Goal: Task Accomplishment & Management: Manage account settings

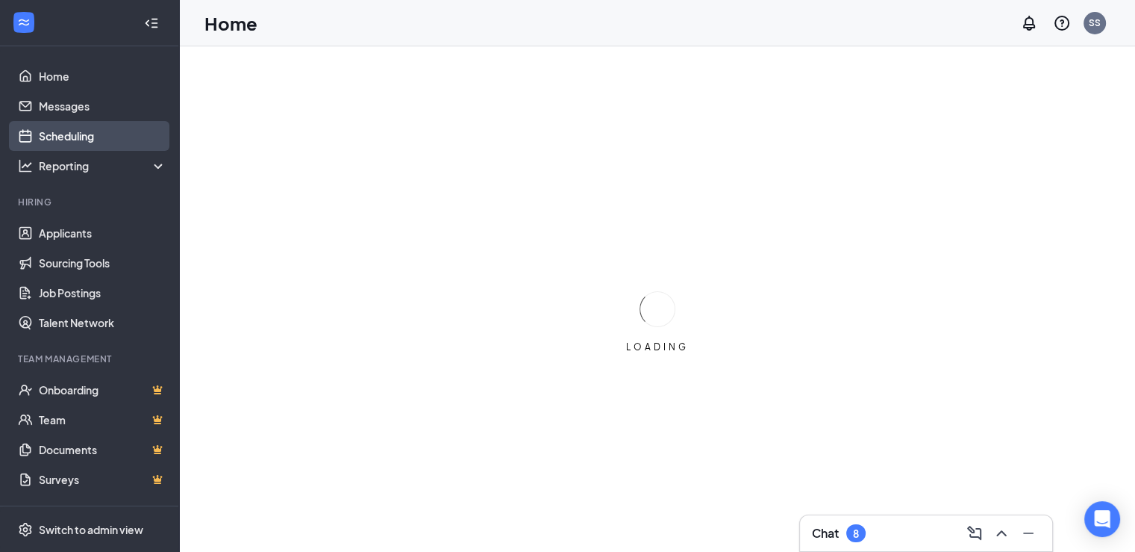
click at [94, 137] on link "Scheduling" at bounding box center [103, 136] width 128 height 30
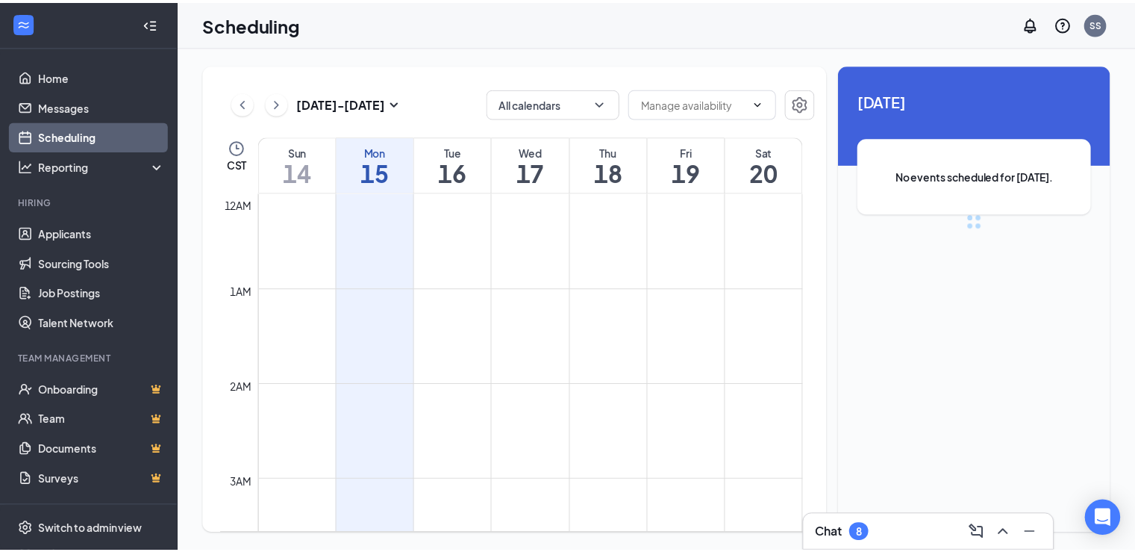
scroll to position [734, 0]
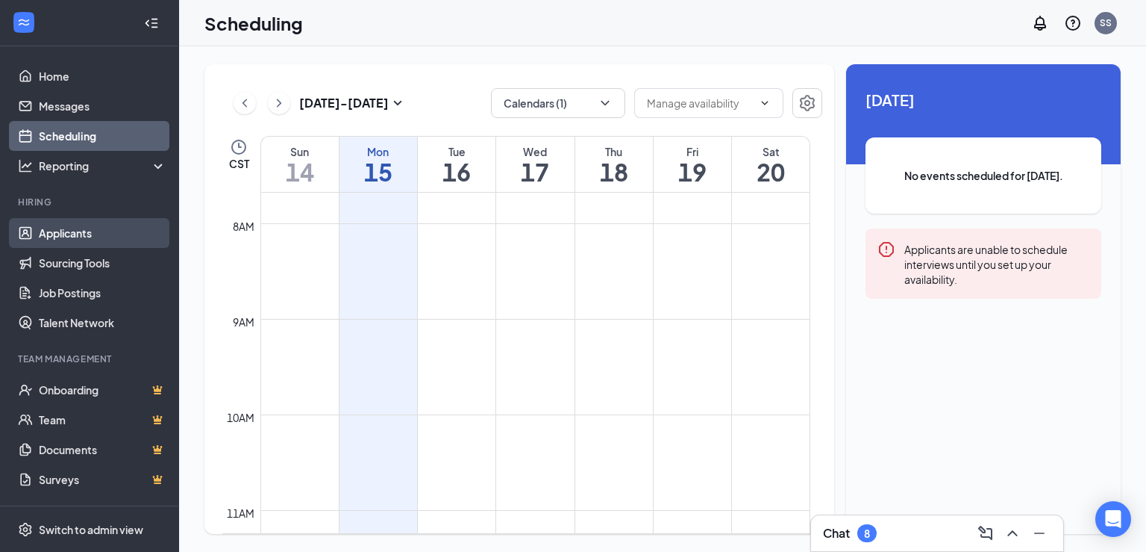
click at [72, 234] on link "Applicants" at bounding box center [103, 233] width 128 height 30
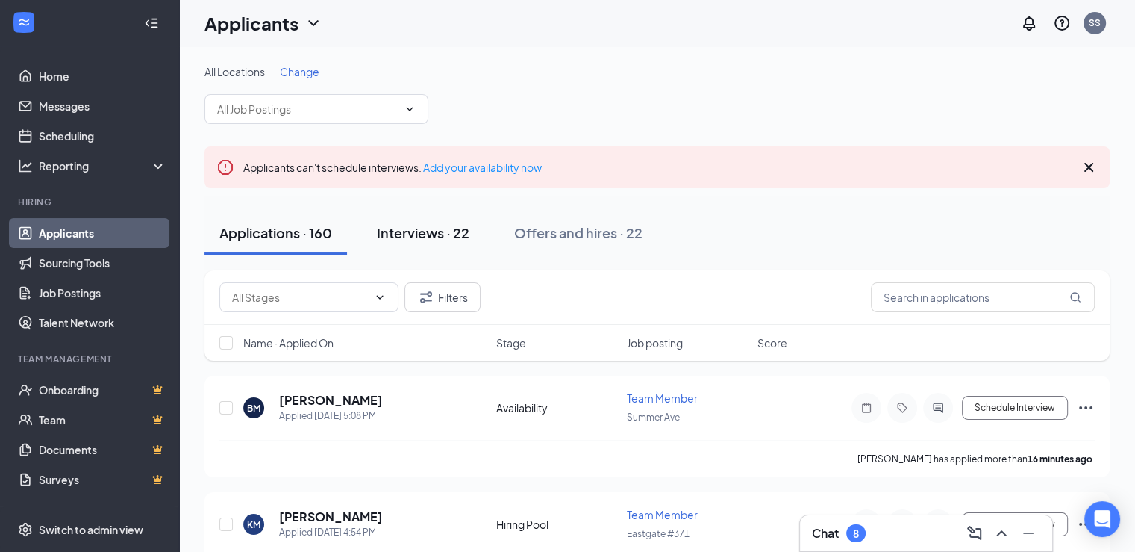
click at [446, 235] on div "Interviews · 22" at bounding box center [423, 232] width 93 height 19
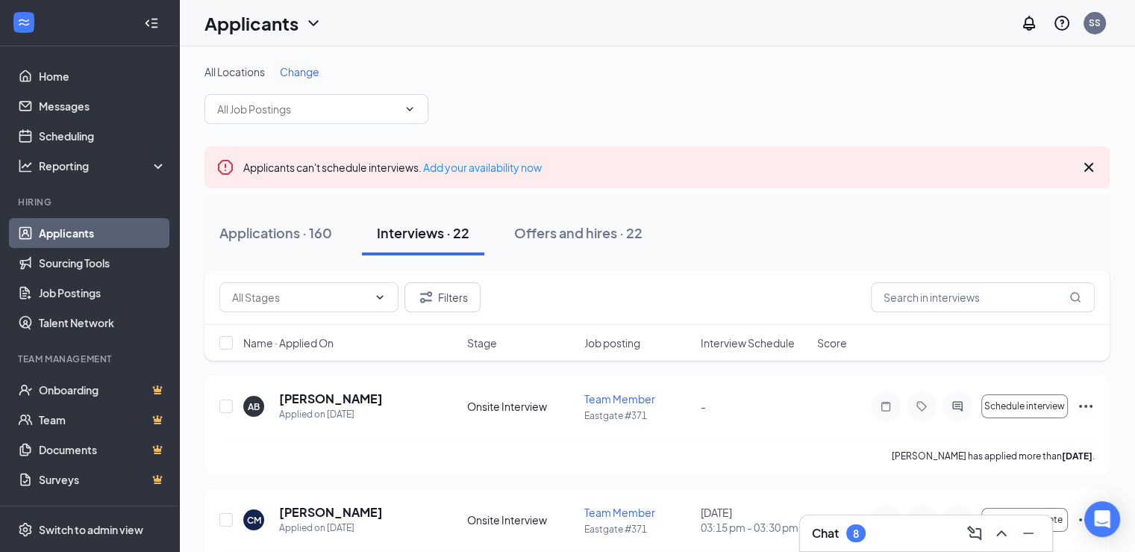
click at [752, 342] on span "Interview Schedule" at bounding box center [748, 342] width 94 height 15
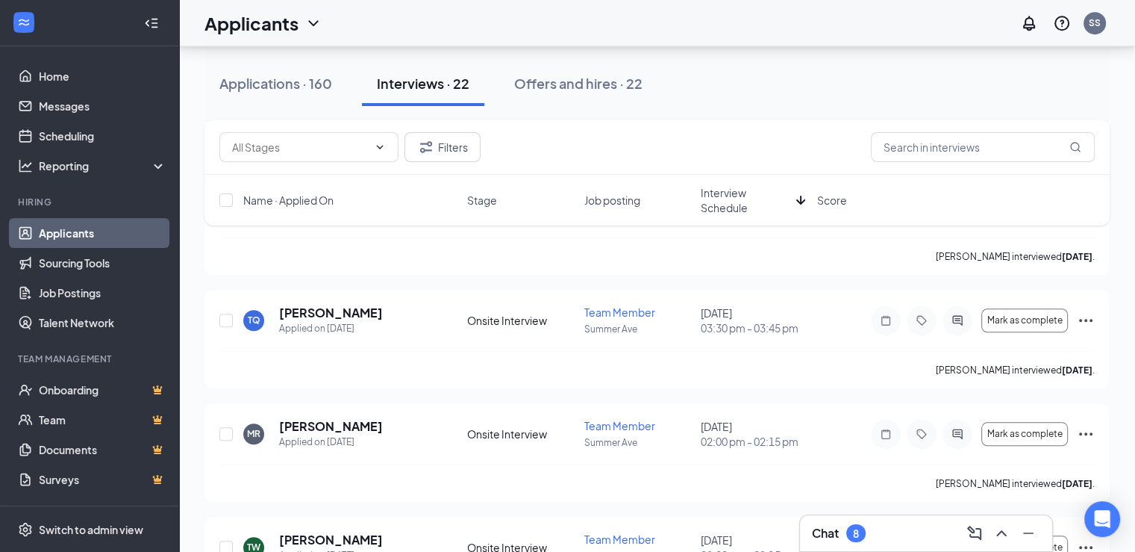
scroll to position [1269, 0]
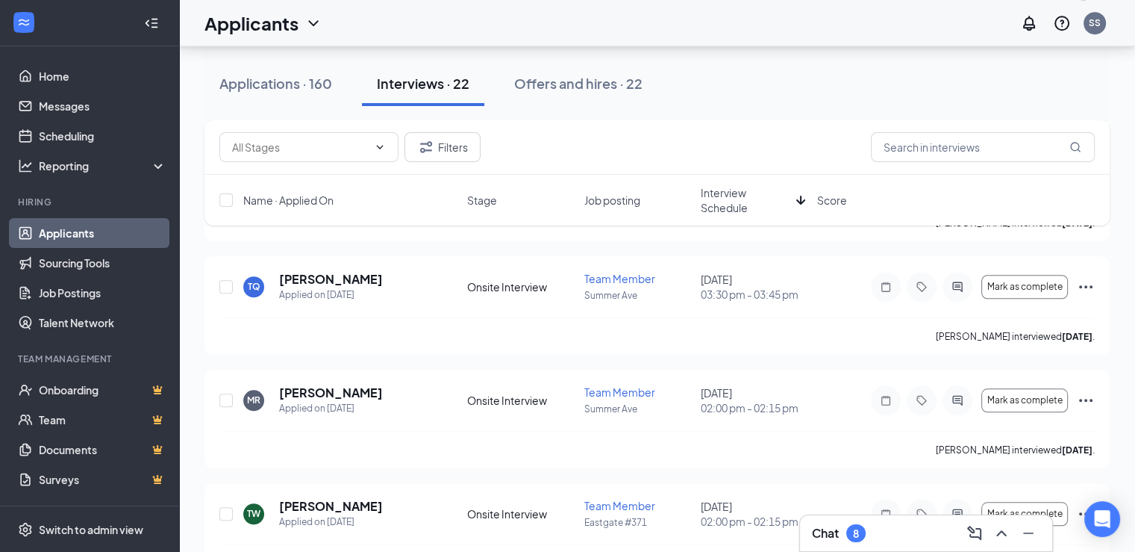
click at [294, 207] on div "Name · Applied On Stage Job posting Interview Schedule Score" at bounding box center [657, 200] width 905 height 51
click at [298, 199] on span "Name · Applied On" at bounding box center [288, 200] width 90 height 15
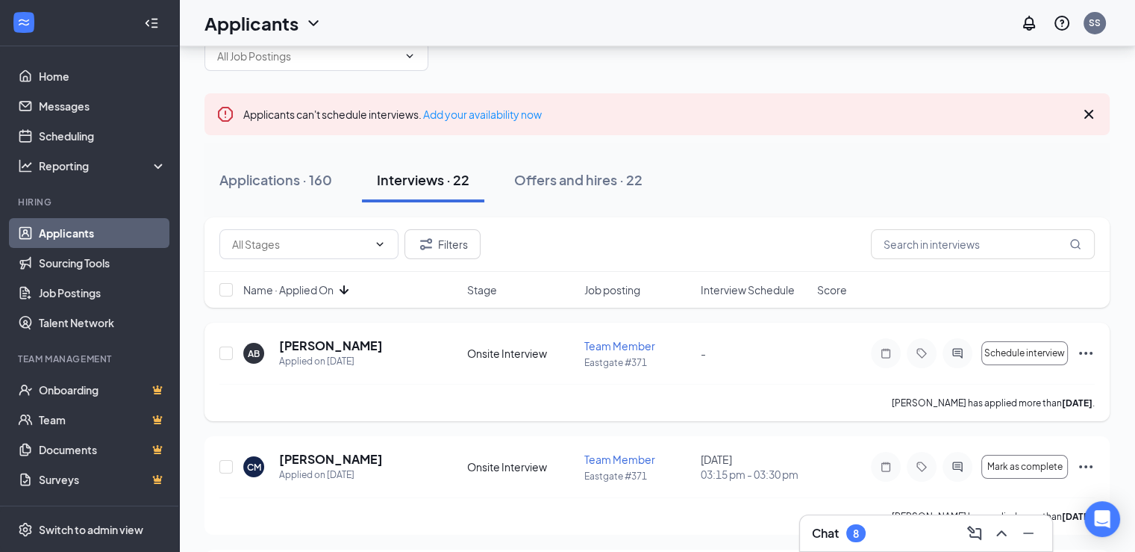
scroll to position [75, 0]
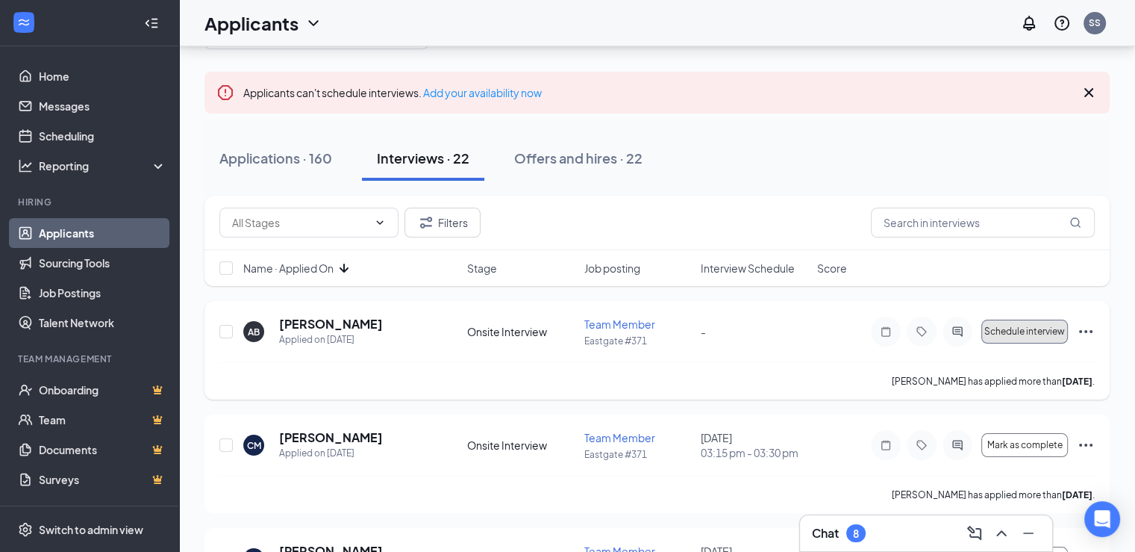
click at [1019, 334] on span "Schedule interview" at bounding box center [1025, 331] width 81 height 10
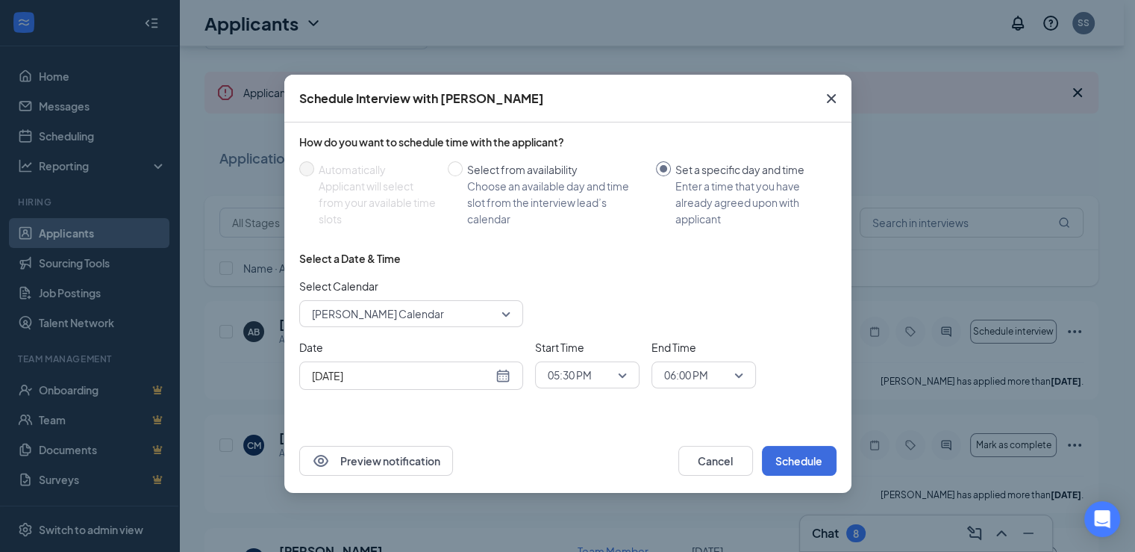
click at [499, 316] on span "[PERSON_NAME] Calendar" at bounding box center [411, 313] width 199 height 22
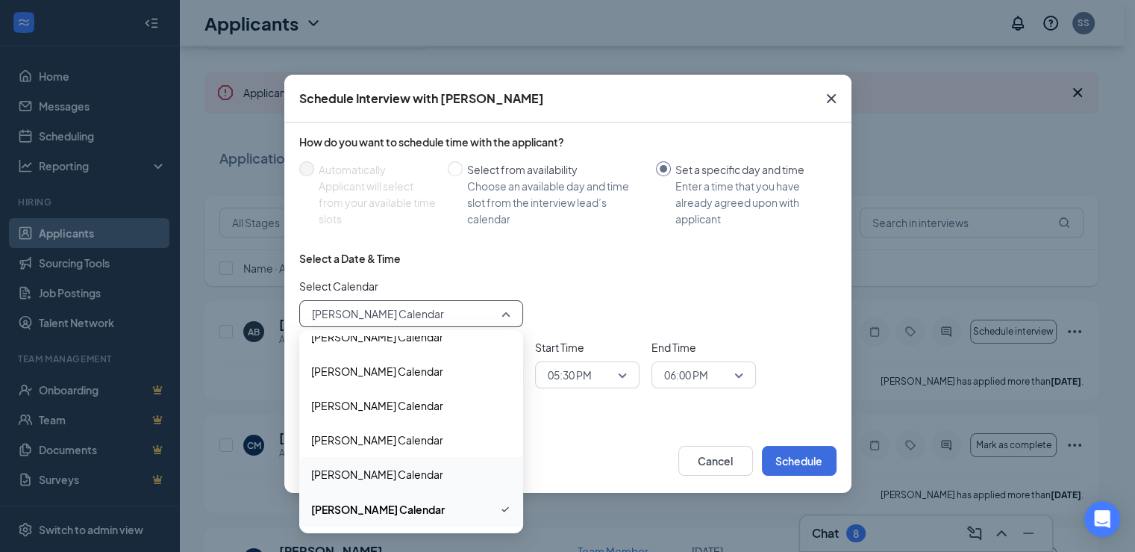
click at [419, 472] on span "[PERSON_NAME] Calendar" at bounding box center [377, 474] width 132 height 16
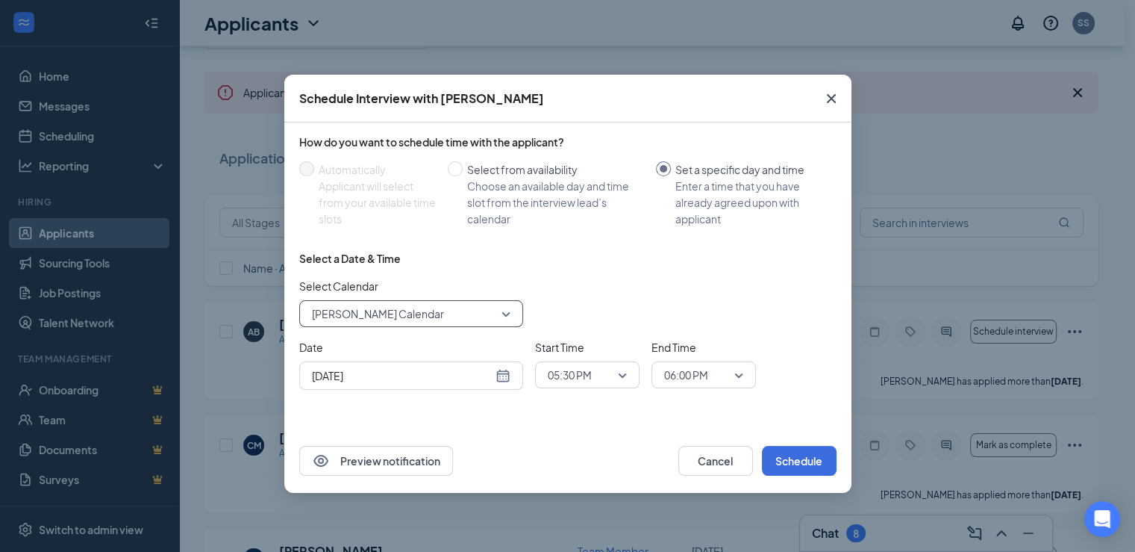
click at [660, 291] on div "Select Calendar 111031 [PERSON_NAME] Calendar 41973 111031 157273 [PERSON_NAME]…" at bounding box center [567, 302] width 537 height 49
click at [499, 321] on span "[PERSON_NAME] Calendar" at bounding box center [411, 313] width 199 height 22
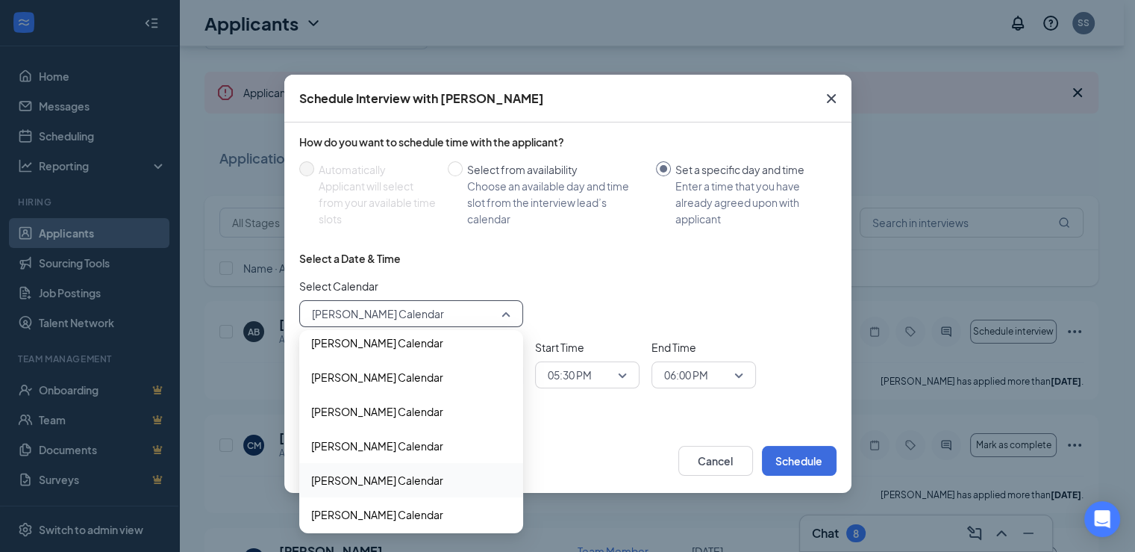
scroll to position [0, 0]
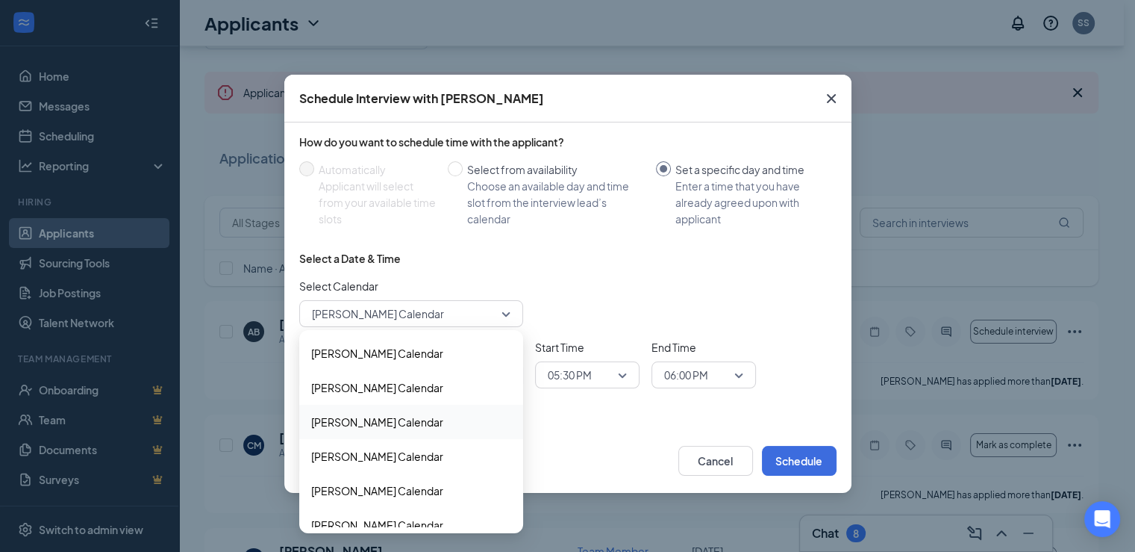
click at [825, 108] on span "Close" at bounding box center [831, 98] width 40 height 40
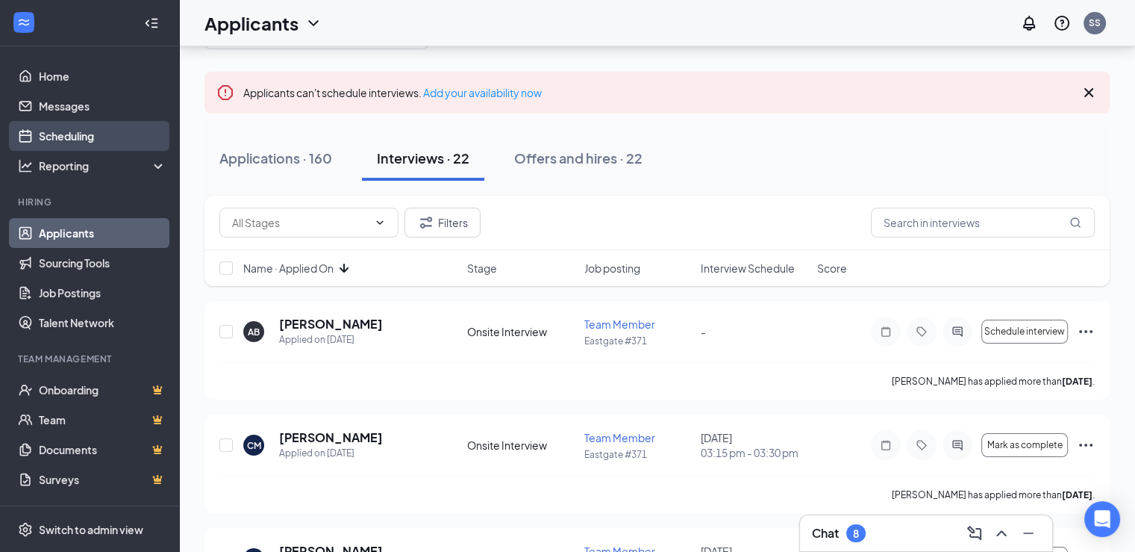
click at [78, 138] on link "Scheduling" at bounding box center [103, 136] width 128 height 30
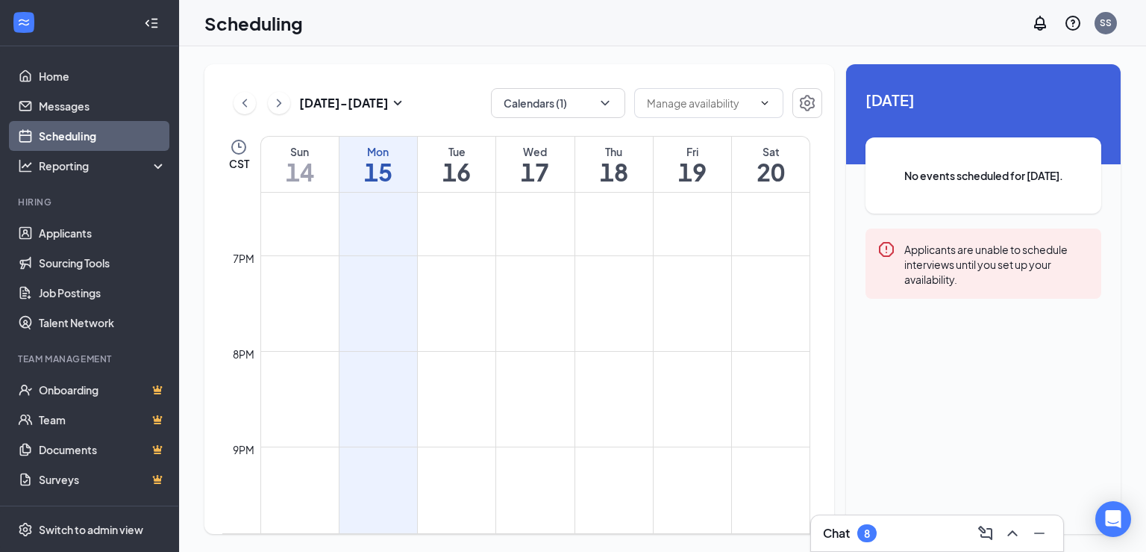
scroll to position [1779, 0]
click at [614, 102] on button "Calendars (1)" at bounding box center [558, 103] width 134 height 30
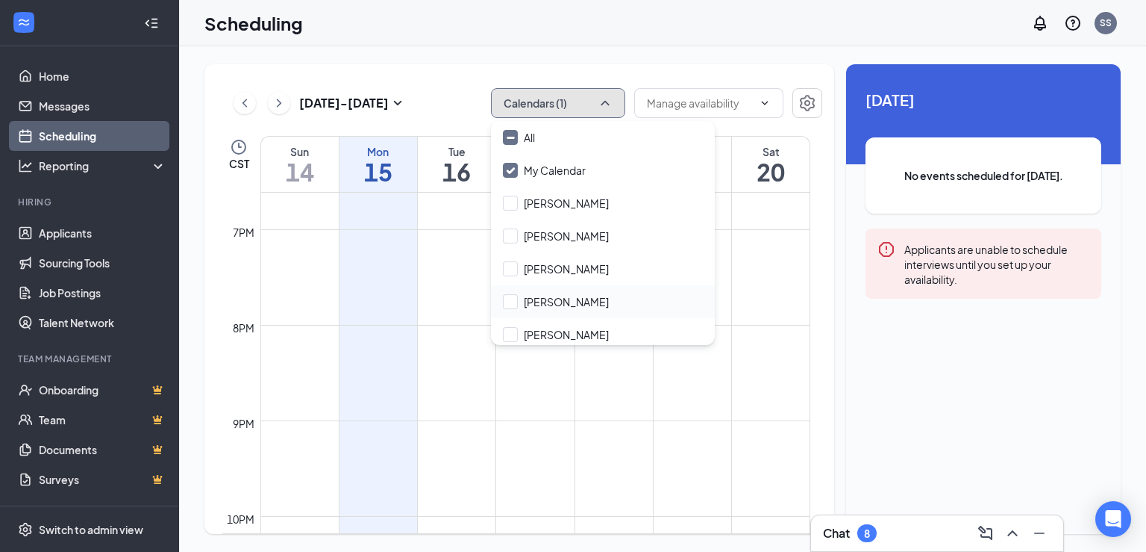
scroll to position [170, 0]
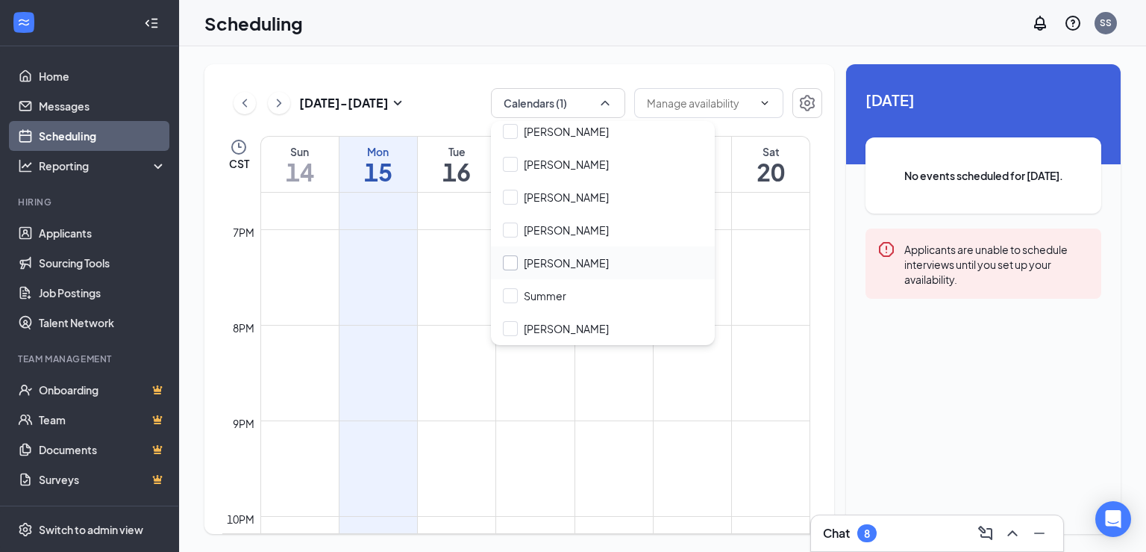
click at [583, 265] on input "[PERSON_NAME]" at bounding box center [556, 262] width 106 height 15
checkbox input "true"
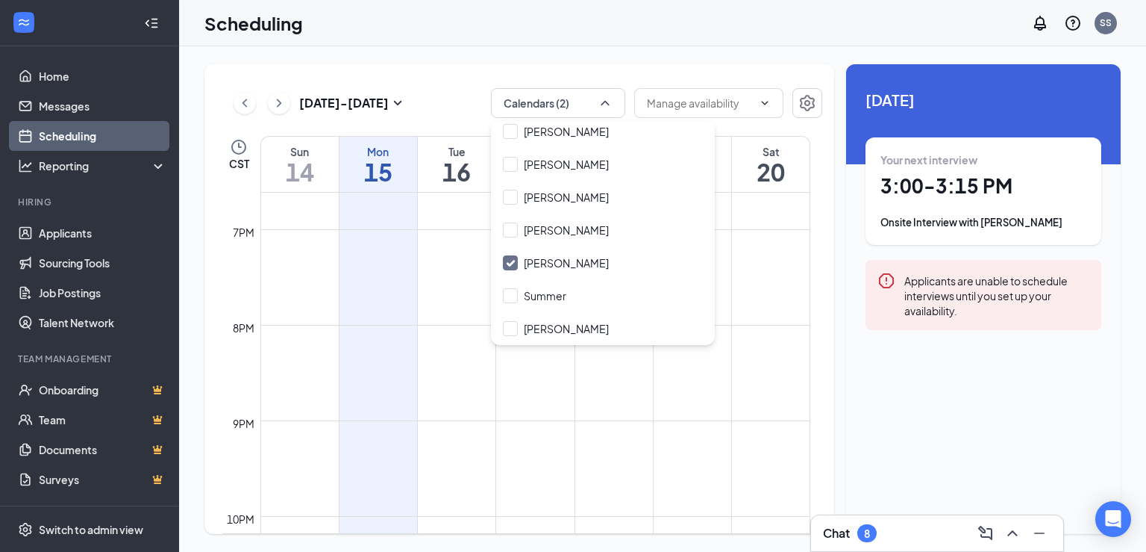
click at [442, 58] on div "[DATE] - [DATE] Calendars (2) CST Sun 14 Mon 15 Tue 16 Wed 17 Thu 18 Fri 19 Sat…" at bounding box center [662, 298] width 967 height 505
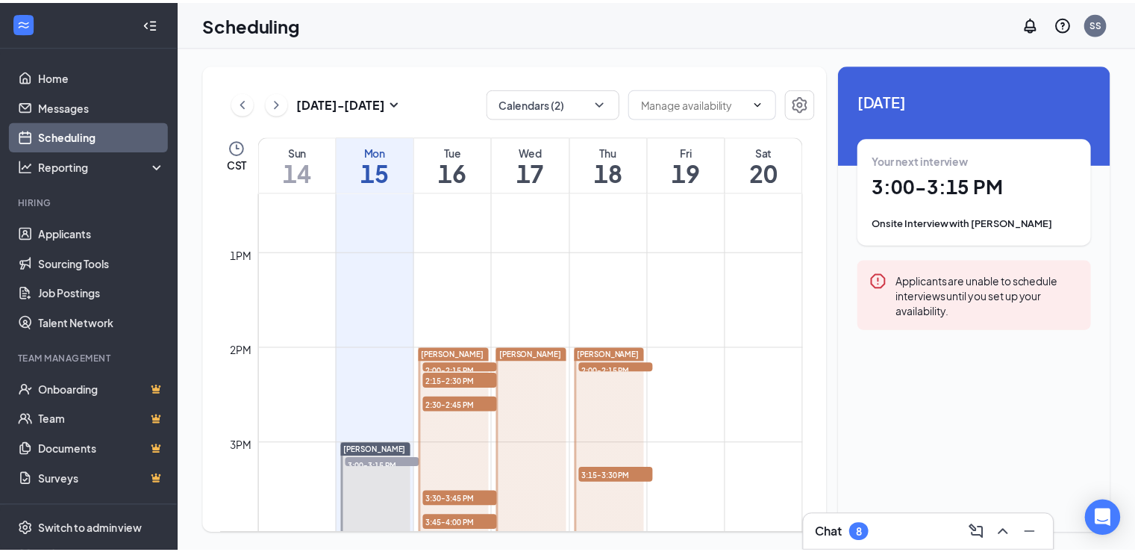
scroll to position [1280, 0]
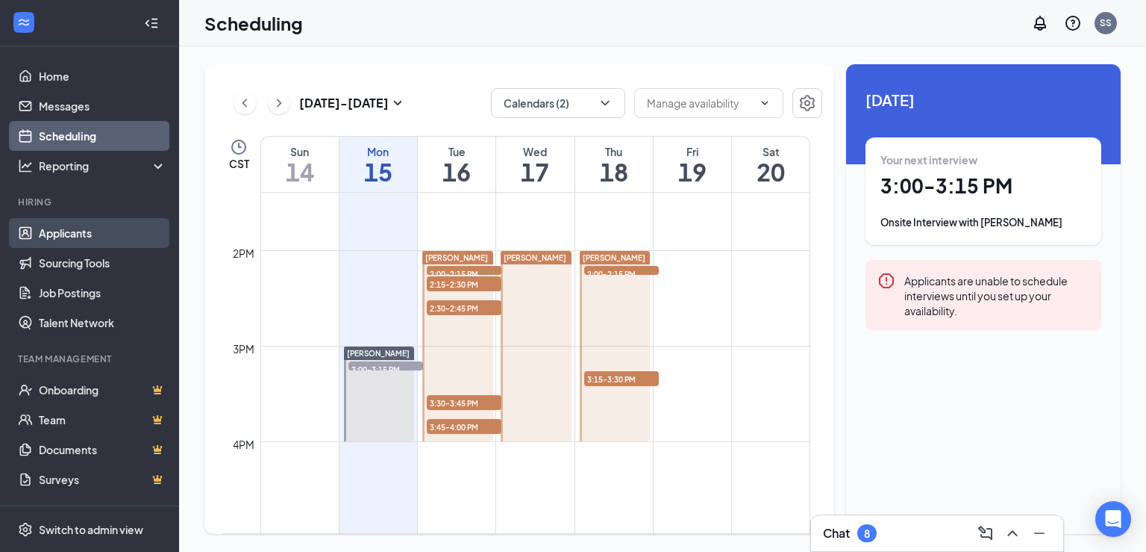
click at [66, 230] on link "Applicants" at bounding box center [103, 233] width 128 height 30
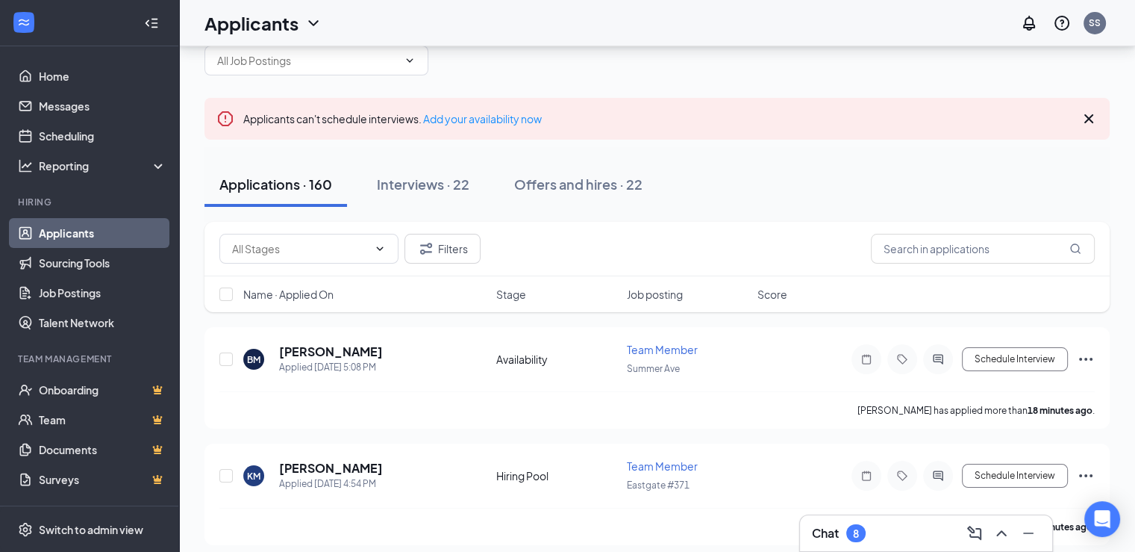
scroll to position [75, 0]
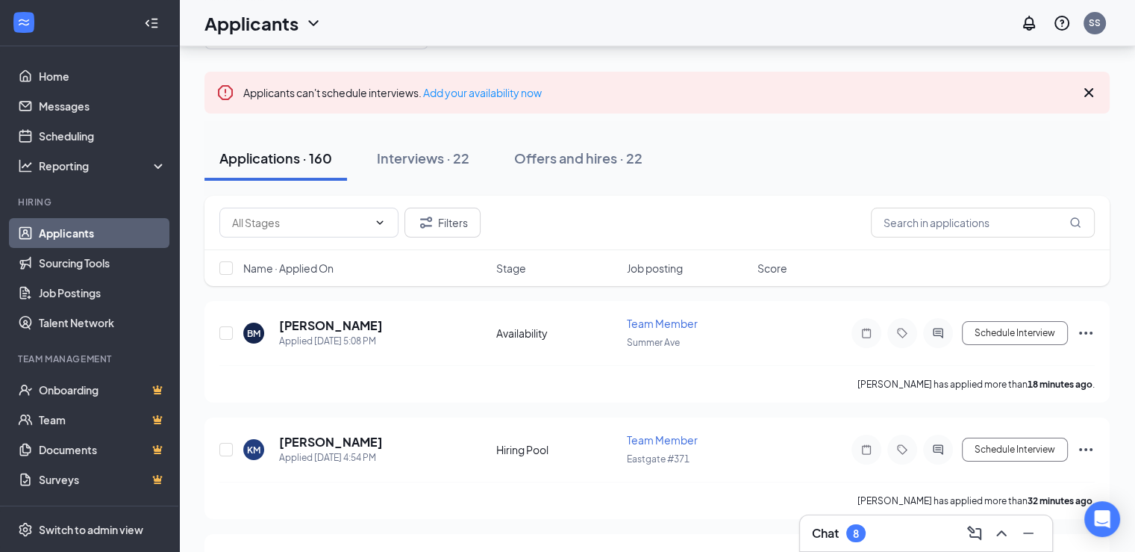
click at [316, 274] on span "Name · Applied On" at bounding box center [288, 267] width 90 height 15
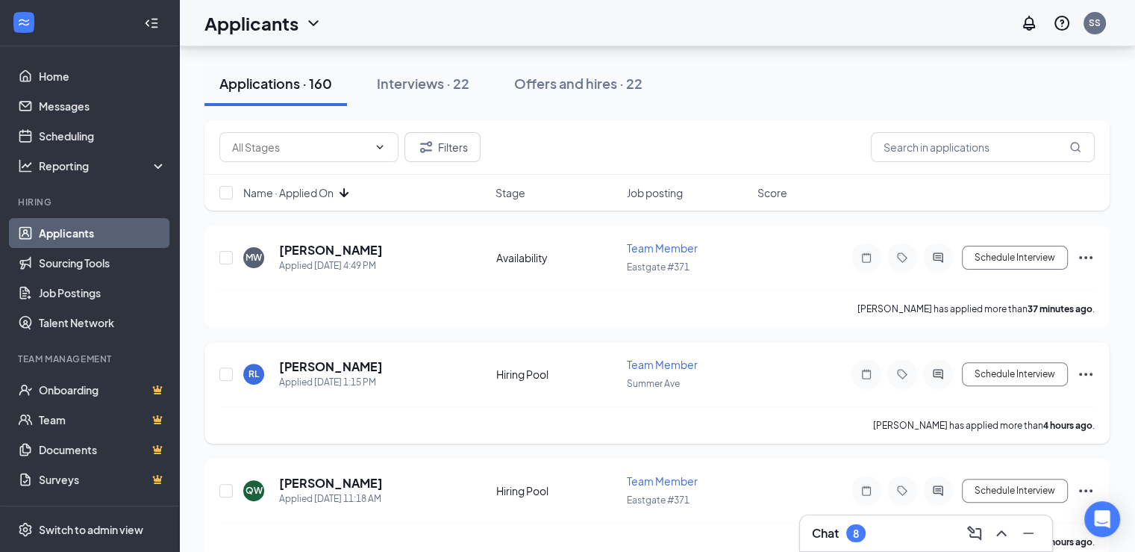
scroll to position [514, 0]
